Goal: Navigation & Orientation: Go to known website

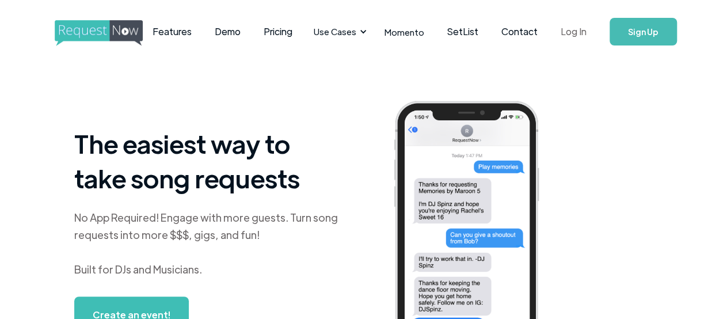
click at [568, 28] on link "Log In" at bounding box center [573, 32] width 49 height 40
click at [575, 31] on link "Log In" at bounding box center [573, 32] width 49 height 40
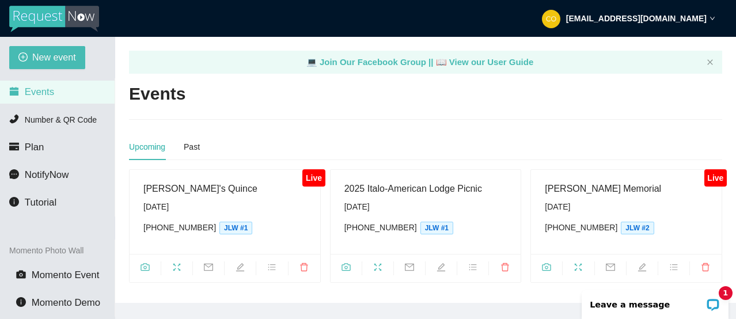
click at [180, 264] on icon "fullscreen" at bounding box center [176, 267] width 7 height 7
click at [146, 263] on span "camera" at bounding box center [145, 269] width 31 height 13
